Goal: Transaction & Acquisition: Purchase product/service

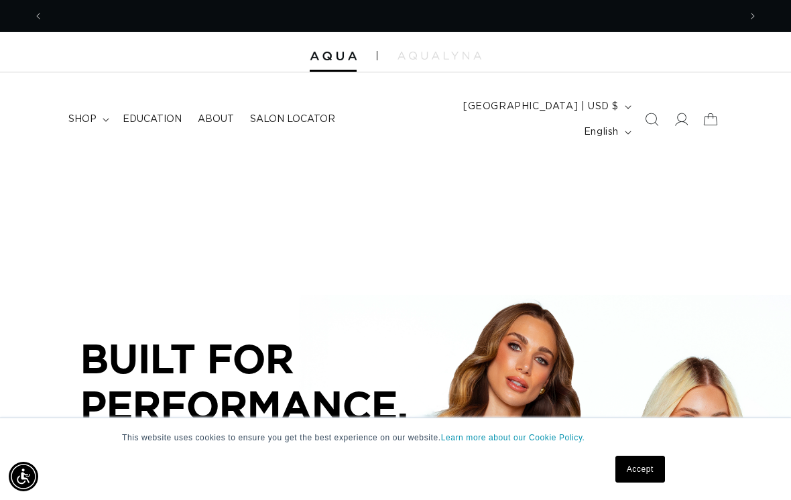
scroll to position [0, 696]
click at [681, 113] on icon at bounding box center [681, 119] width 13 height 13
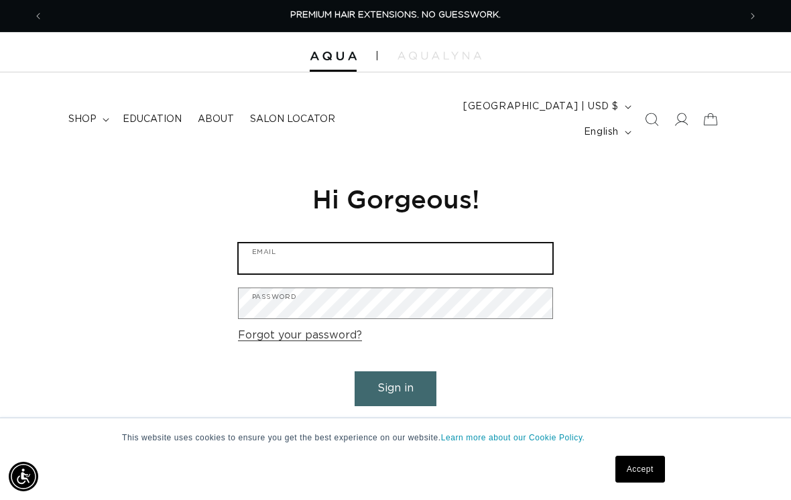
click at [452, 243] on input "Email" at bounding box center [396, 258] width 314 height 30
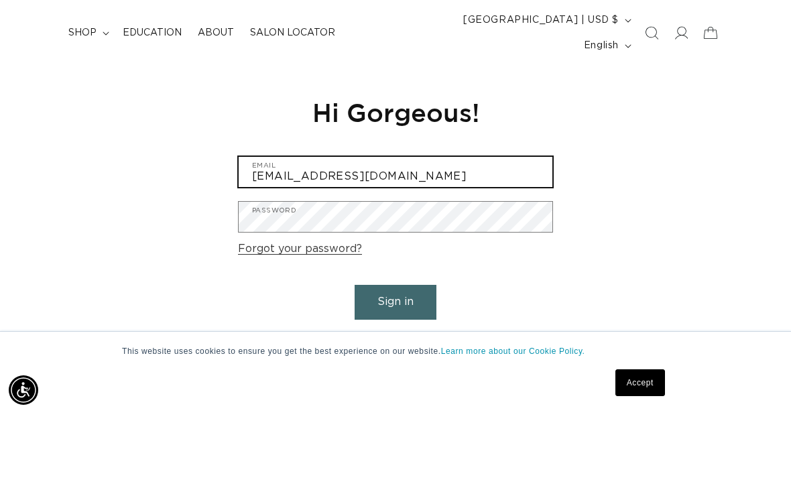
type input "shearloungesalonmahopac@gmail.com"
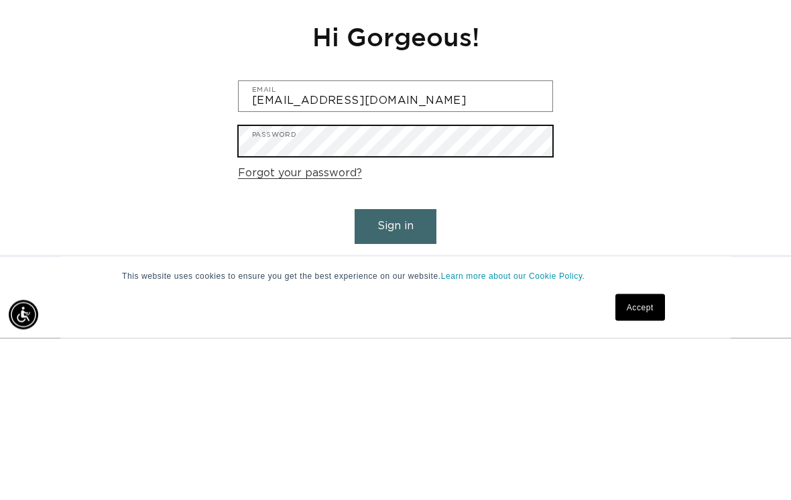
click at [404, 371] on button "Sign in" at bounding box center [396, 388] width 82 height 34
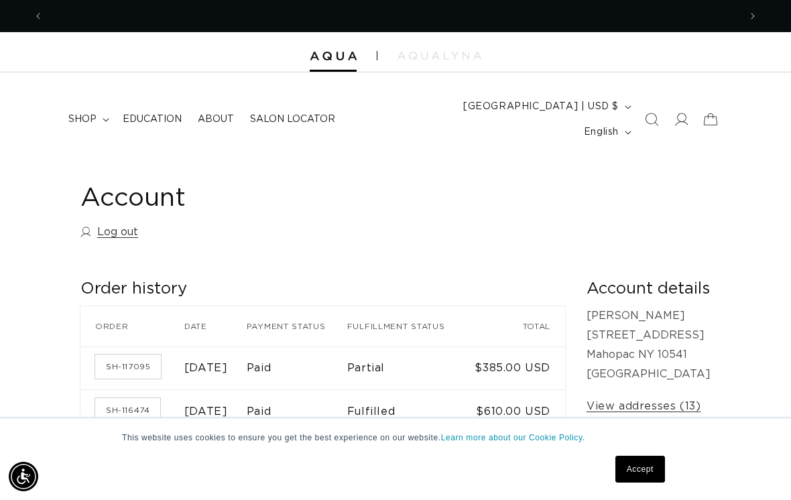
scroll to position [0, 696]
click at [91, 113] on span "shop" at bounding box center [82, 119] width 28 height 12
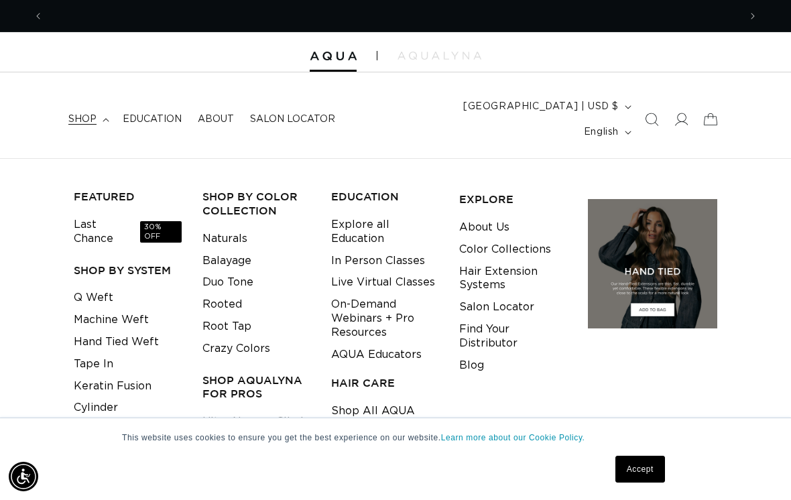
scroll to position [0, 1392]
click at [95, 353] on link "Tape In" at bounding box center [94, 364] width 40 height 22
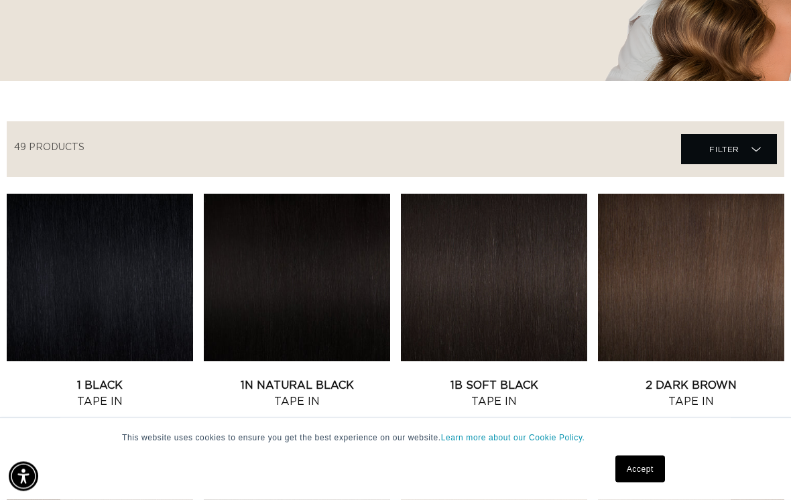
scroll to position [379, 0]
click at [492, 378] on link "1B Soft Black Tape In" at bounding box center [494, 394] width 186 height 32
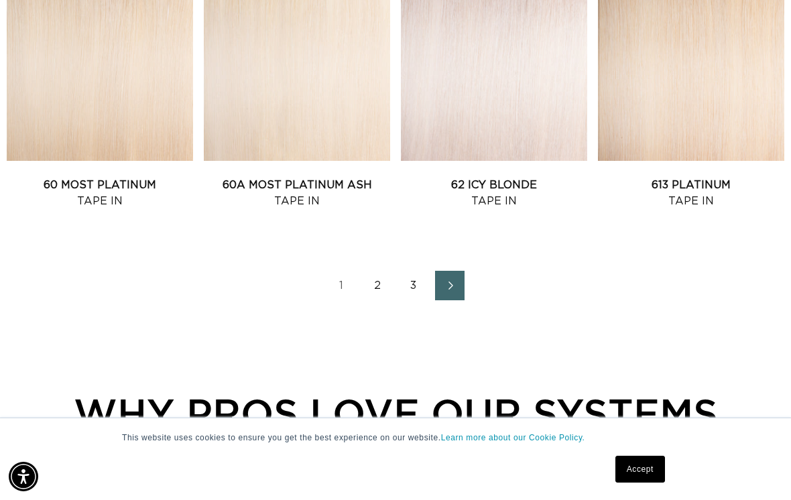
scroll to position [0, 0]
click at [345, 271] on link "1" at bounding box center [342, 286] width 30 height 30
click at [369, 271] on link "2" at bounding box center [378, 286] width 30 height 30
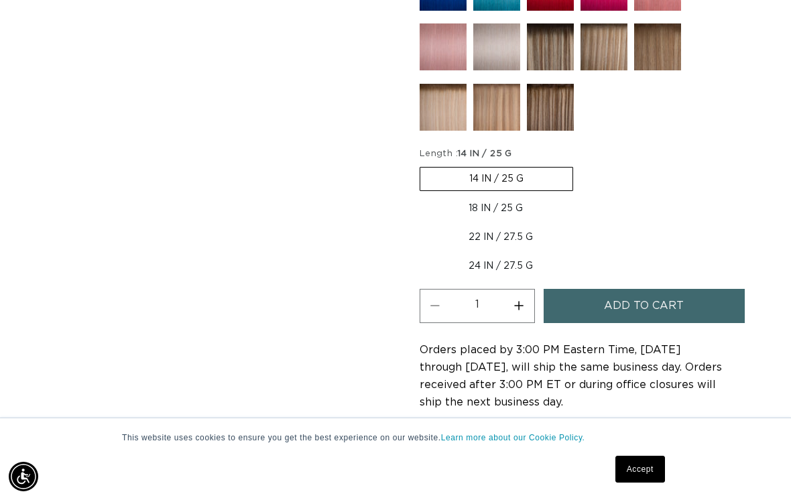
scroll to position [0, 1392]
click at [496, 197] on label "18 IN / 25 G Variant sold out or unavailable" at bounding box center [496, 208] width 152 height 23
click at [580, 165] on input "18 IN / 25 G Variant sold out or unavailable" at bounding box center [580, 164] width 1 height 1
radio input "true"
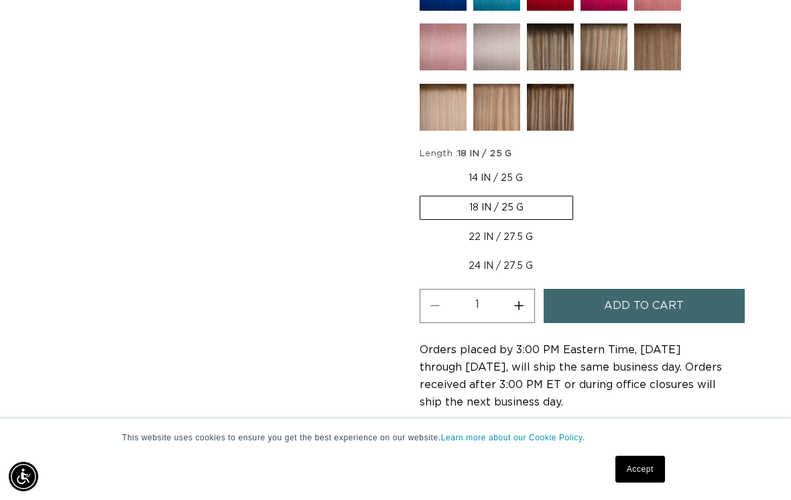
click at [643, 289] on span "Add to cart" at bounding box center [644, 306] width 80 height 34
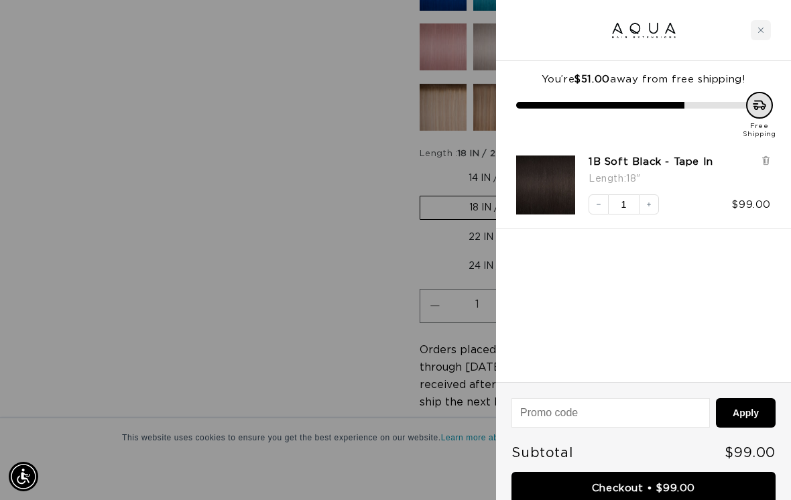
scroll to position [0, 0]
click at [296, 242] on div at bounding box center [395, 250] width 791 height 500
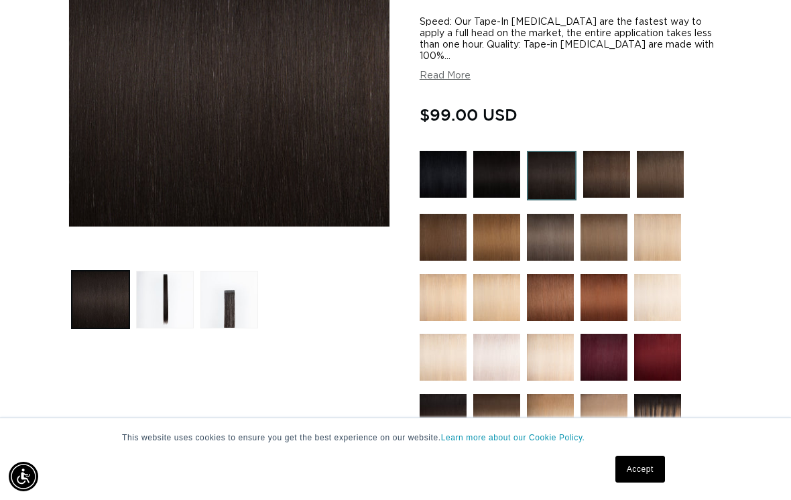
scroll to position [0, 696]
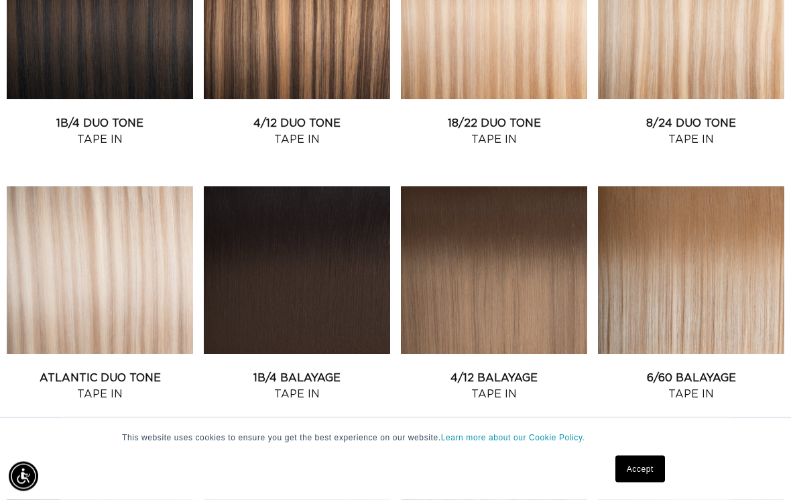
scroll to position [641, 0]
click at [255, 370] on link "1B/4 Balayage Tape In" at bounding box center [297, 386] width 186 height 32
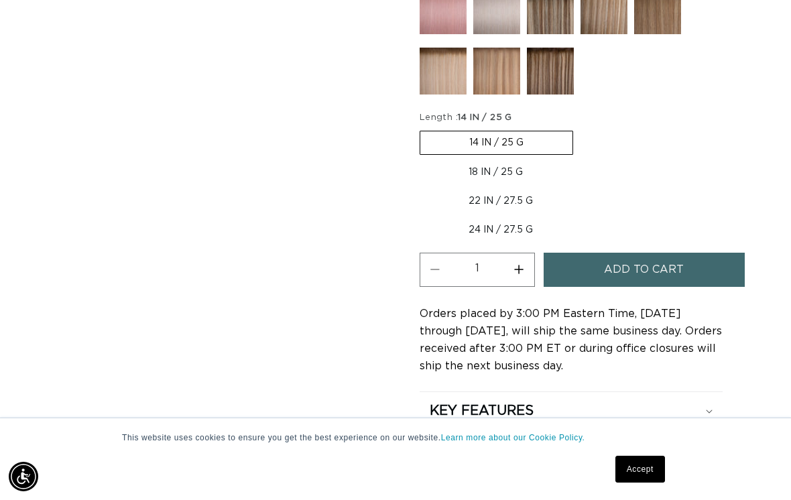
scroll to position [970, 0]
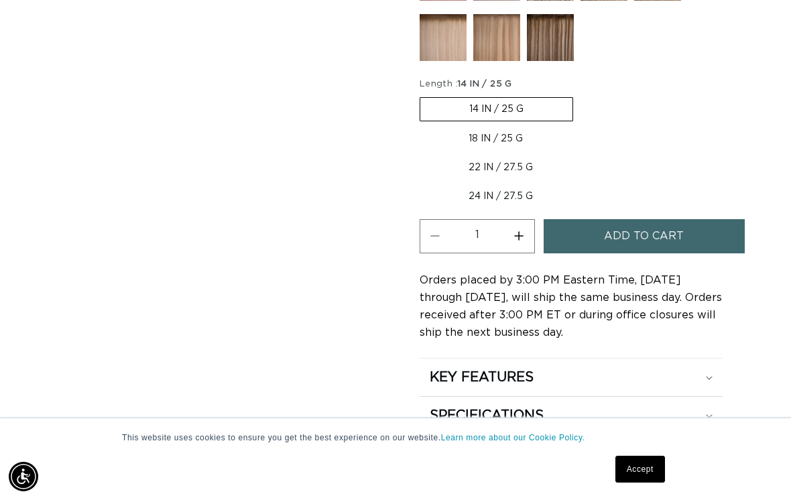
click at [514, 127] on label "18 IN / 25 G Variant sold out or unavailable" at bounding box center [496, 138] width 152 height 23
click at [580, 95] on input "18 IN / 25 G Variant sold out or unavailable" at bounding box center [580, 95] width 1 height 1
radio input "true"
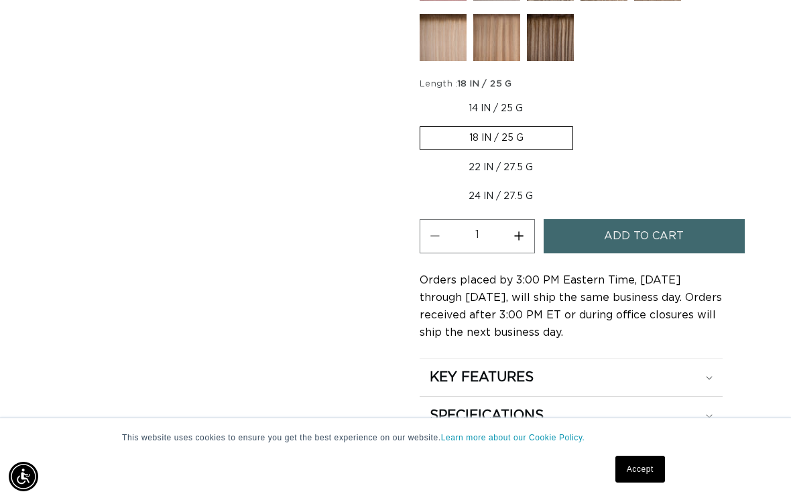
scroll to position [0, 1392]
click at [522, 219] on button "Increase quantity for 1B/4 Balayage - Tape In" at bounding box center [519, 236] width 30 height 34
type input "2"
click at [627, 231] on span "Add to cart" at bounding box center [644, 236] width 80 height 34
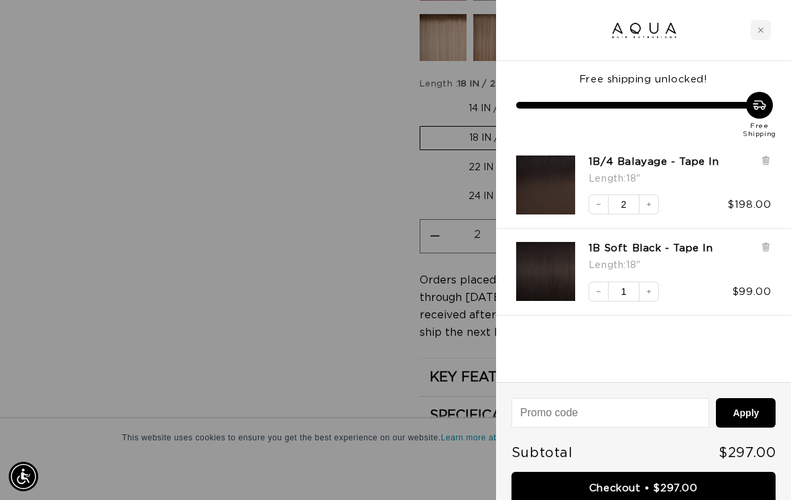
scroll to position [0, 696]
click at [647, 288] on icon "Increase quantity" at bounding box center [649, 292] width 8 height 8
